Goal: Transaction & Acquisition: Purchase product/service

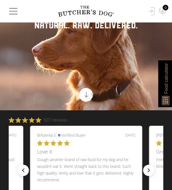
scroll to position [90, 0]
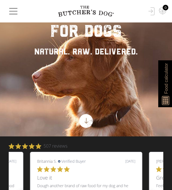
click at [13, 12] on span "button" at bounding box center [13, 11] width 11 height 11
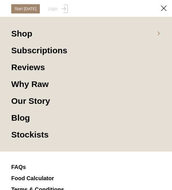
click at [14, 37] on link "Shop" at bounding box center [86, 36] width 150 height 17
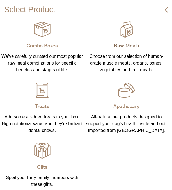
click at [119, 40] on p "Raw Meals" at bounding box center [126, 45] width 84 height 11
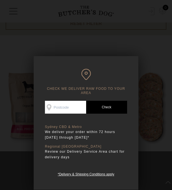
scroll to position [219, 0]
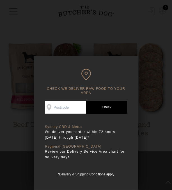
click at [133, 39] on div at bounding box center [86, 95] width 172 height 190
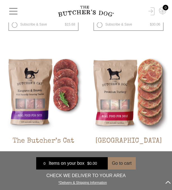
scroll to position [1333, 0]
